Goal: Information Seeking & Learning: Learn about a topic

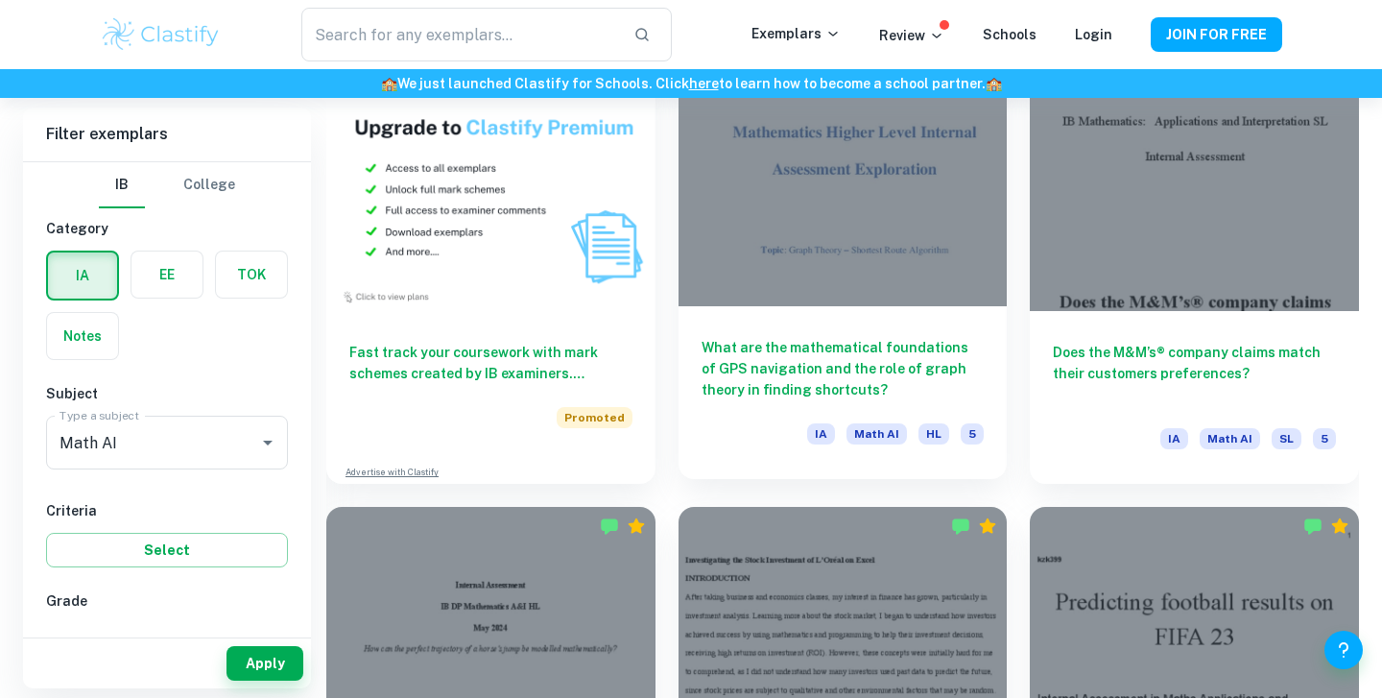
scroll to position [1405, 0]
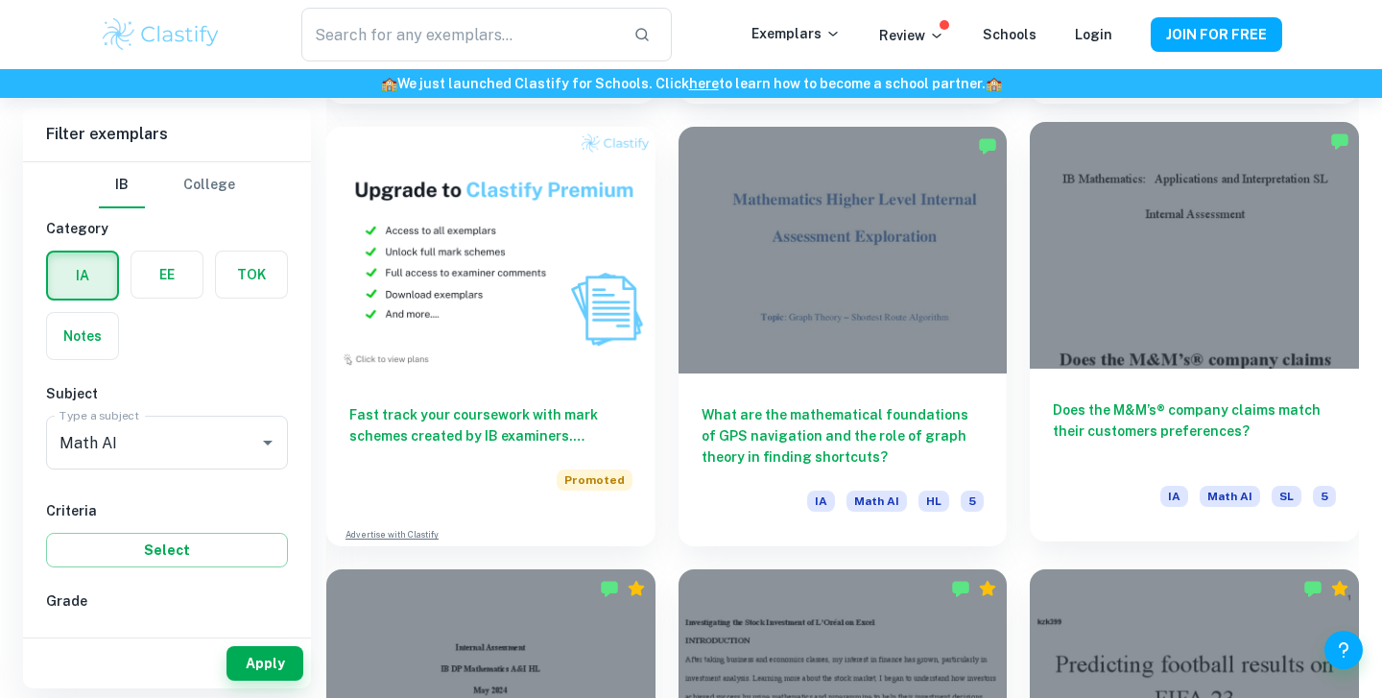
click at [1217, 322] on div at bounding box center [1194, 245] width 329 height 247
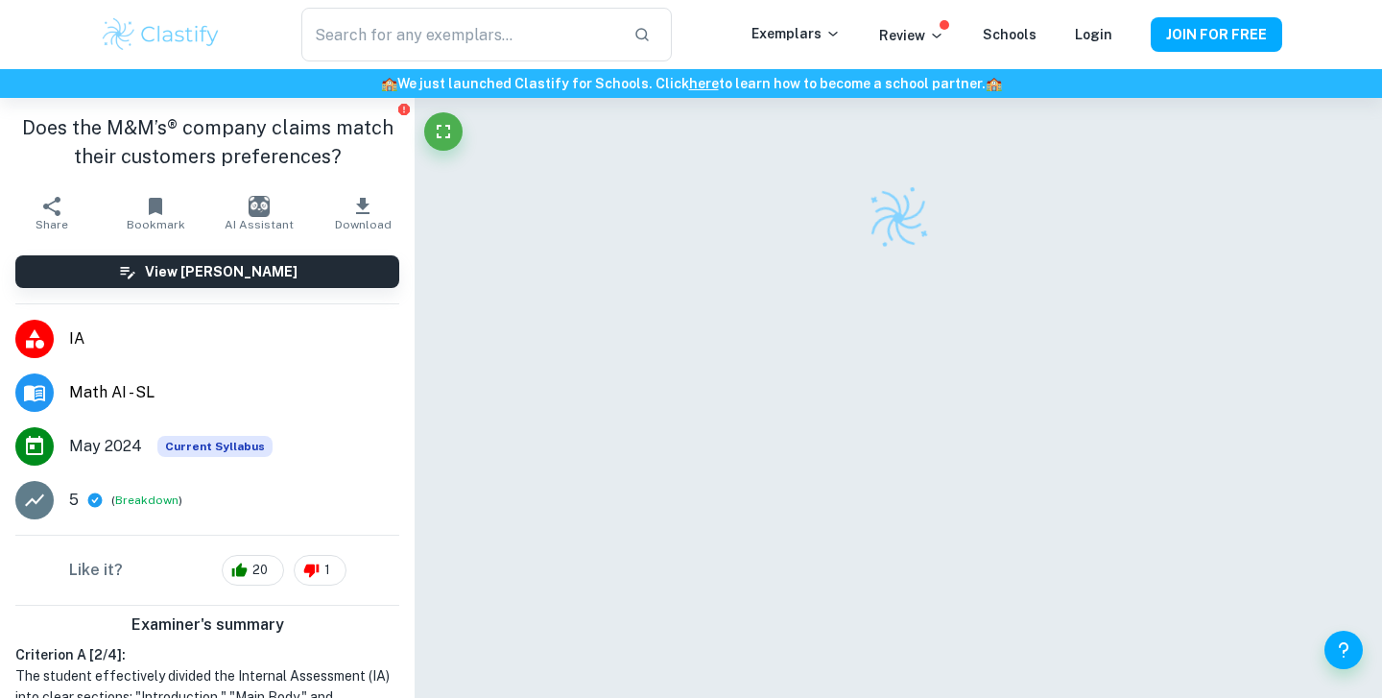
click at [149, 398] on span "Math AI - SL" at bounding box center [234, 392] width 330 height 23
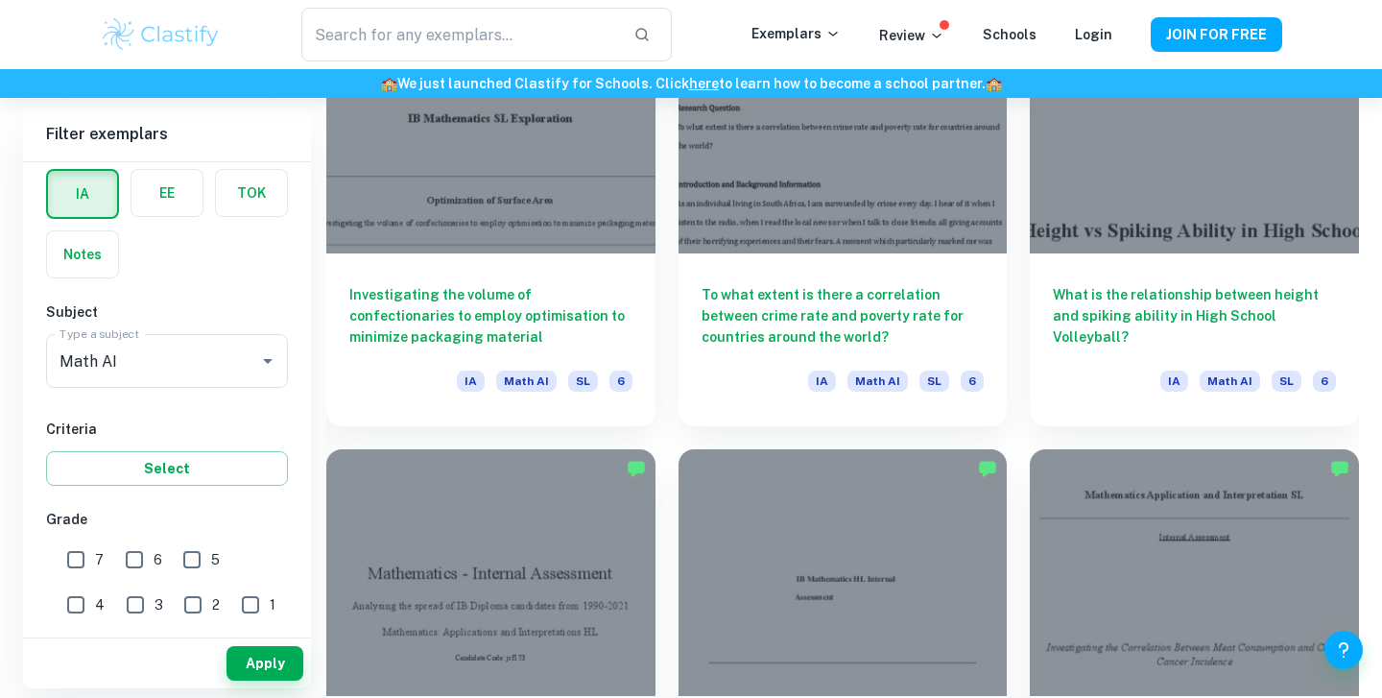
scroll to position [4627, 0]
